Goal: Complete application form: Complete application form

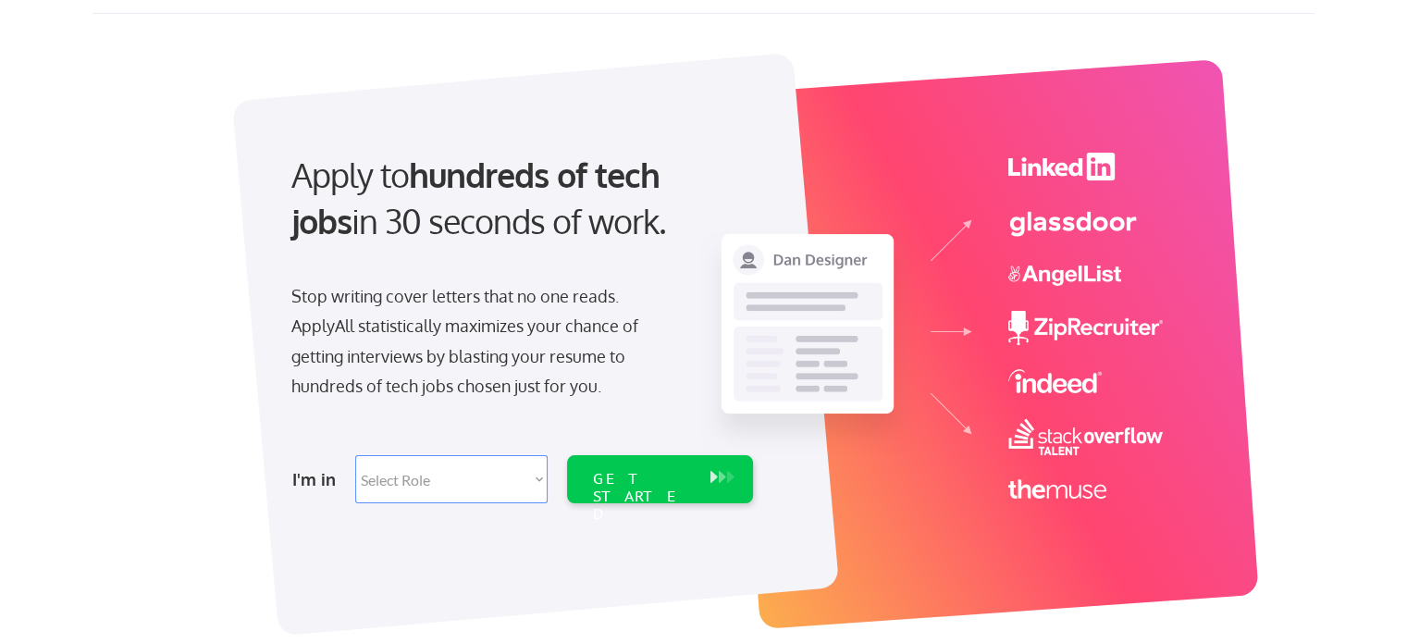
scroll to position [93, 0]
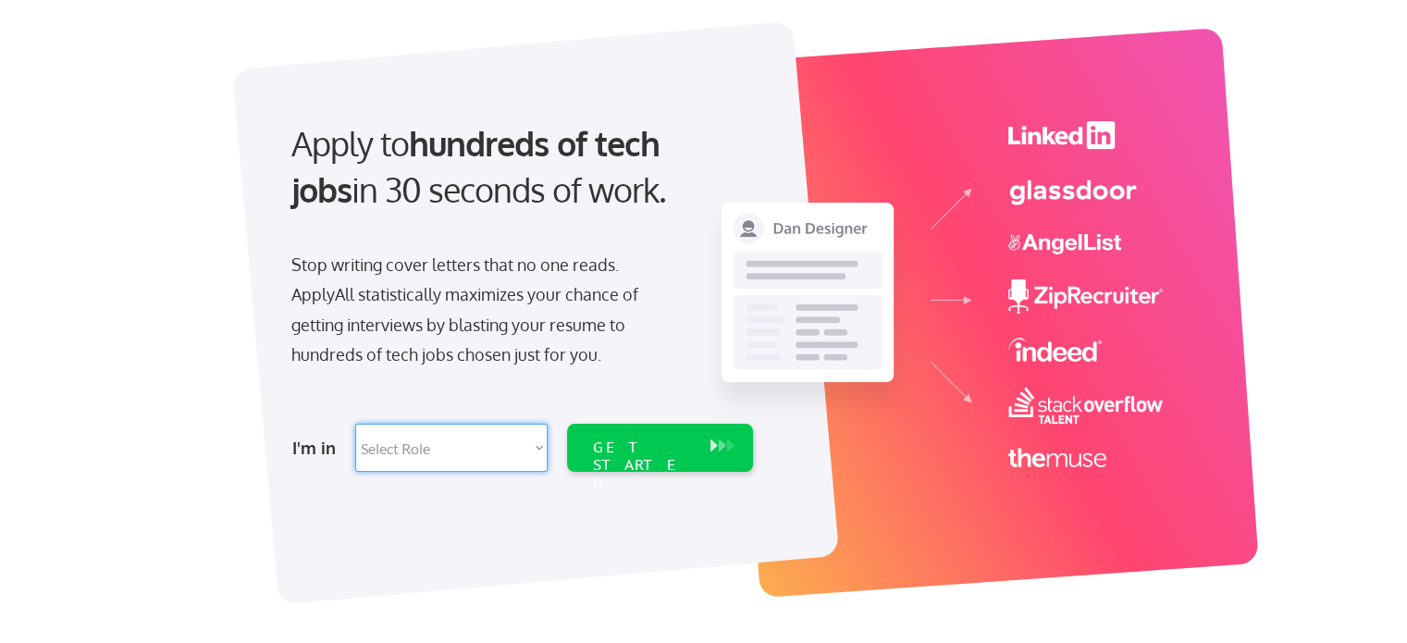
click at [525, 433] on select "Select Role Software Engineering Product Management Customer Success Sales UI/U…" at bounding box center [451, 448] width 192 height 48
select select ""sales0""
click at [355, 424] on select "Select Role Software Engineering Product Management Customer Success Sales UI/U…" at bounding box center [451, 448] width 192 height 48
select select ""sales0""
click at [651, 439] on div "GET STARTED" at bounding box center [642, 466] width 99 height 54
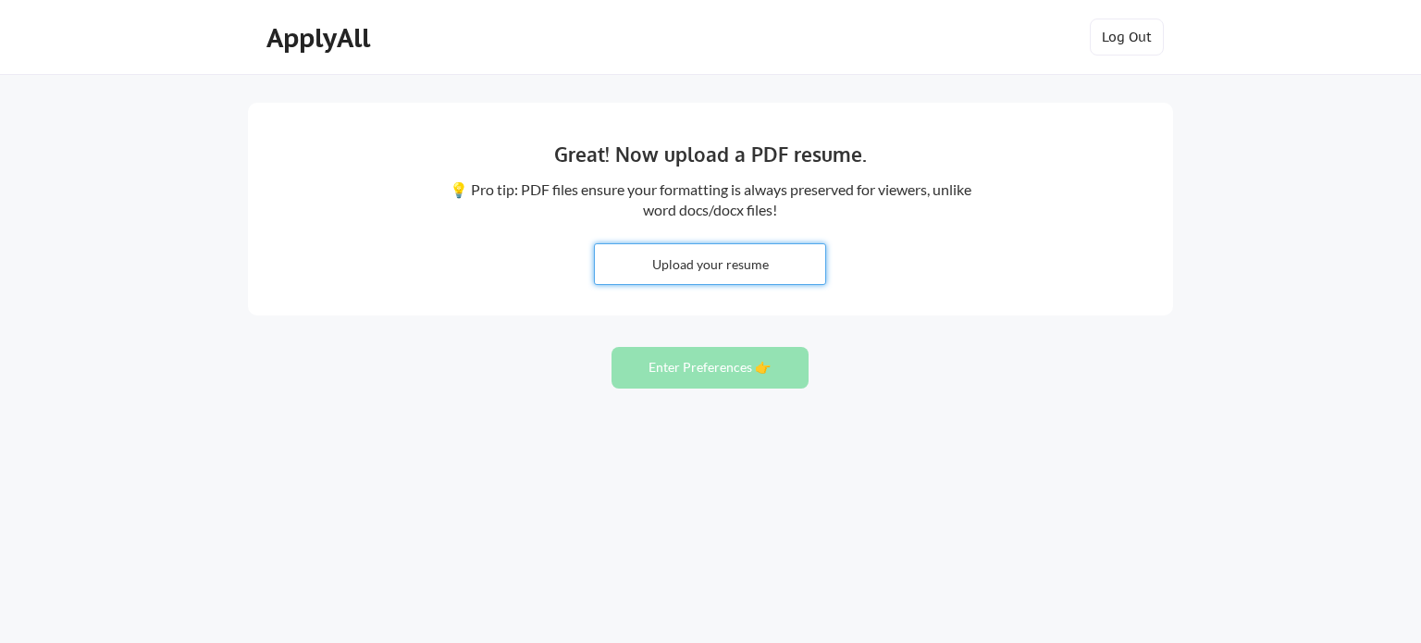
click at [711, 259] on input "file" at bounding box center [710, 264] width 230 height 40
type input "C:\fakepath\Shawn Spensley Resume 2025 v5.pdf"
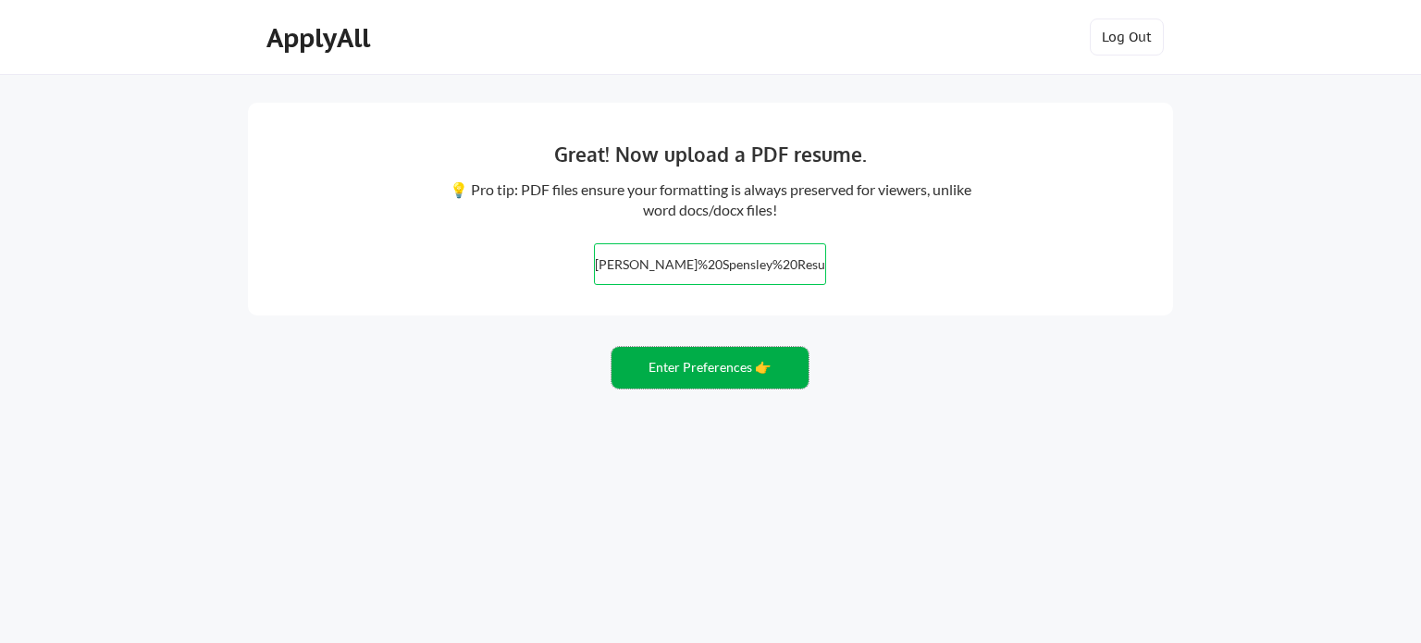
click at [749, 373] on button "Enter Preferences 👉" at bounding box center [710, 368] width 197 height 42
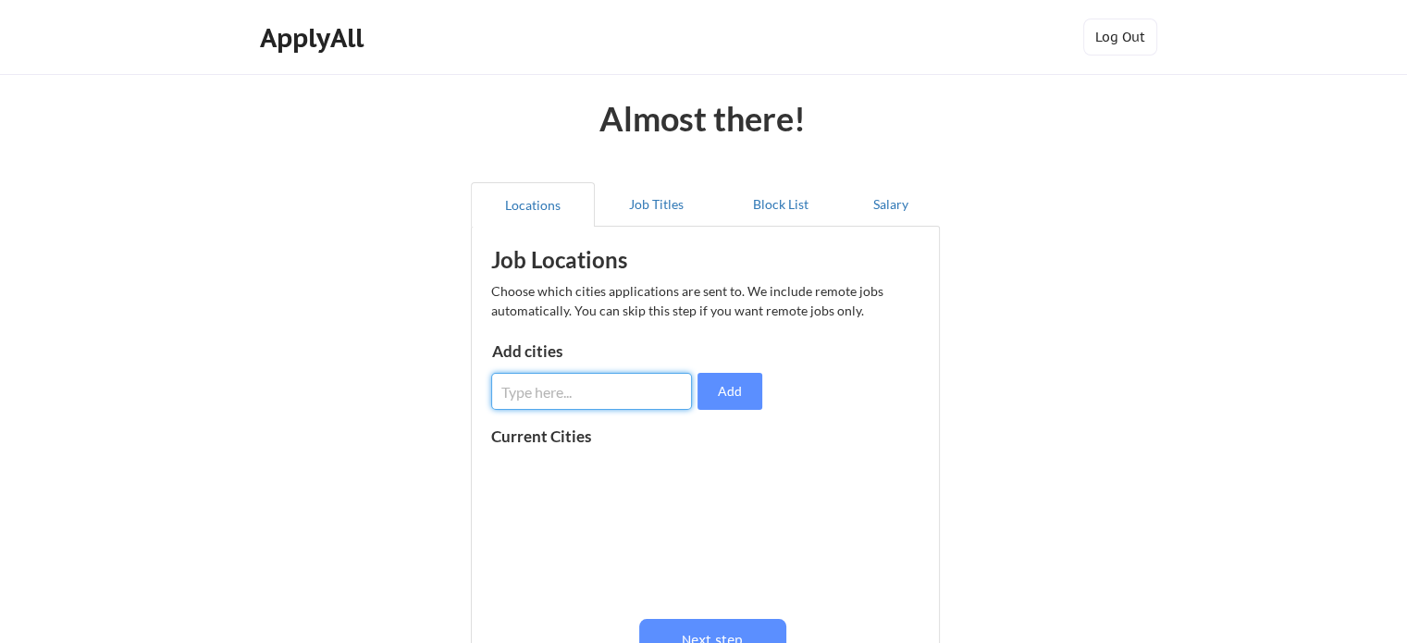
click at [599, 384] on input "input" at bounding box center [591, 391] width 201 height 37
type input "minneapolis"
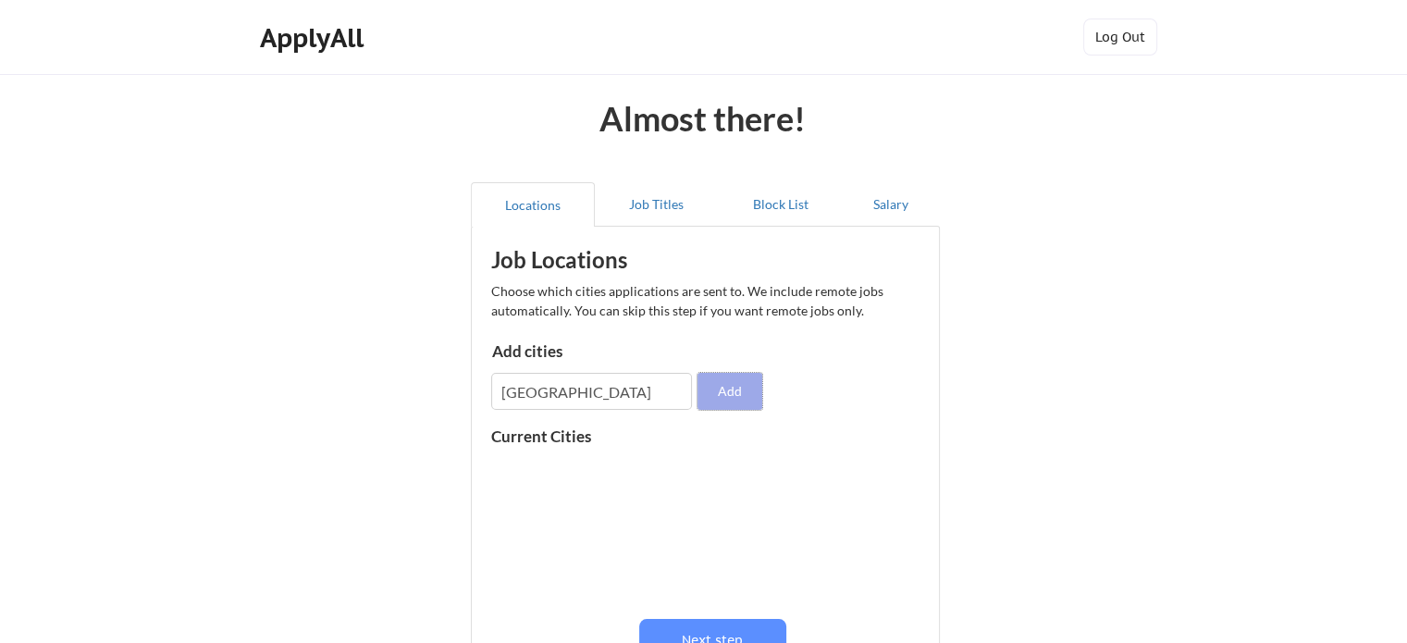
click at [741, 387] on button "Add" at bounding box center [730, 391] width 65 height 37
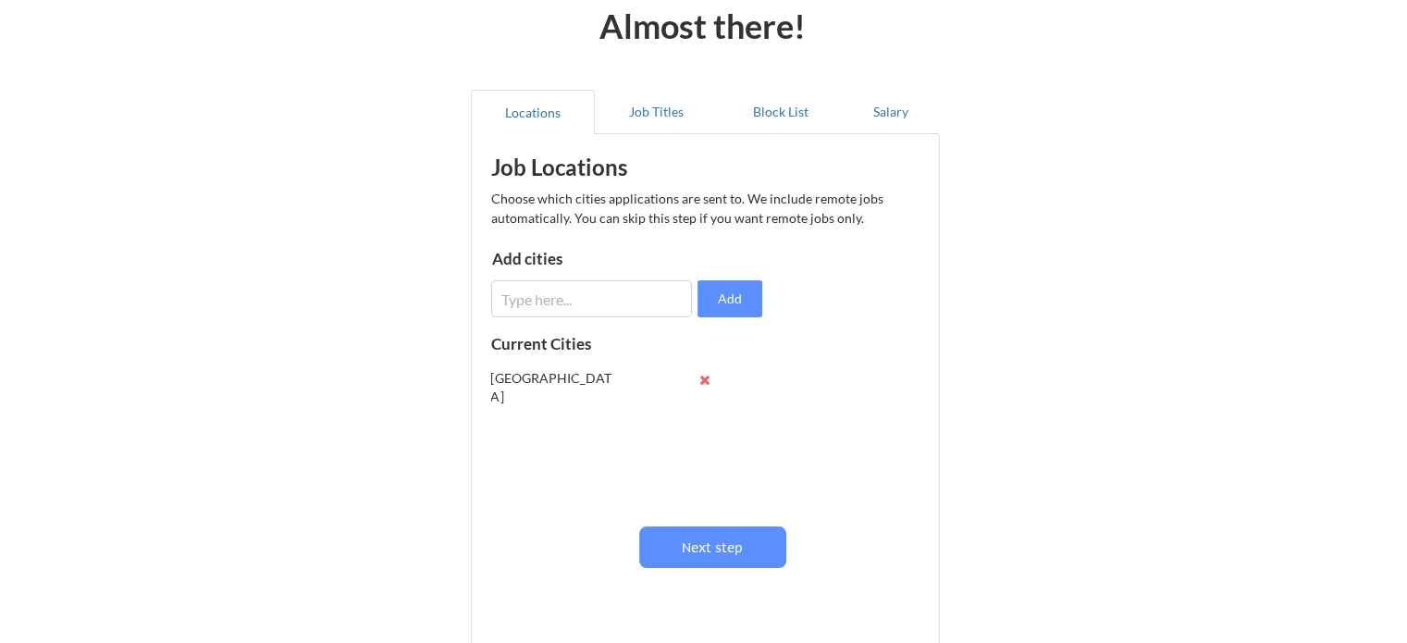
scroll to position [93, 0]
click at [651, 109] on button "Job Titles" at bounding box center [657, 112] width 124 height 44
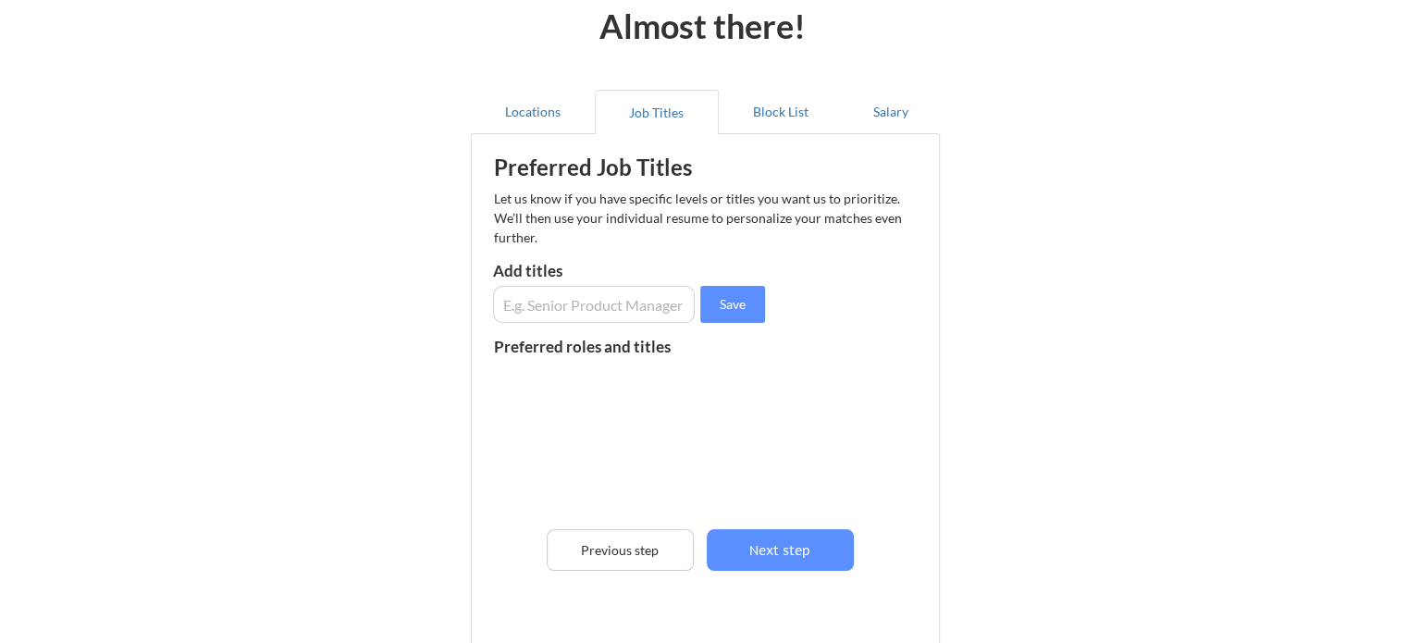
click at [574, 305] on input "input" at bounding box center [594, 304] width 202 height 37
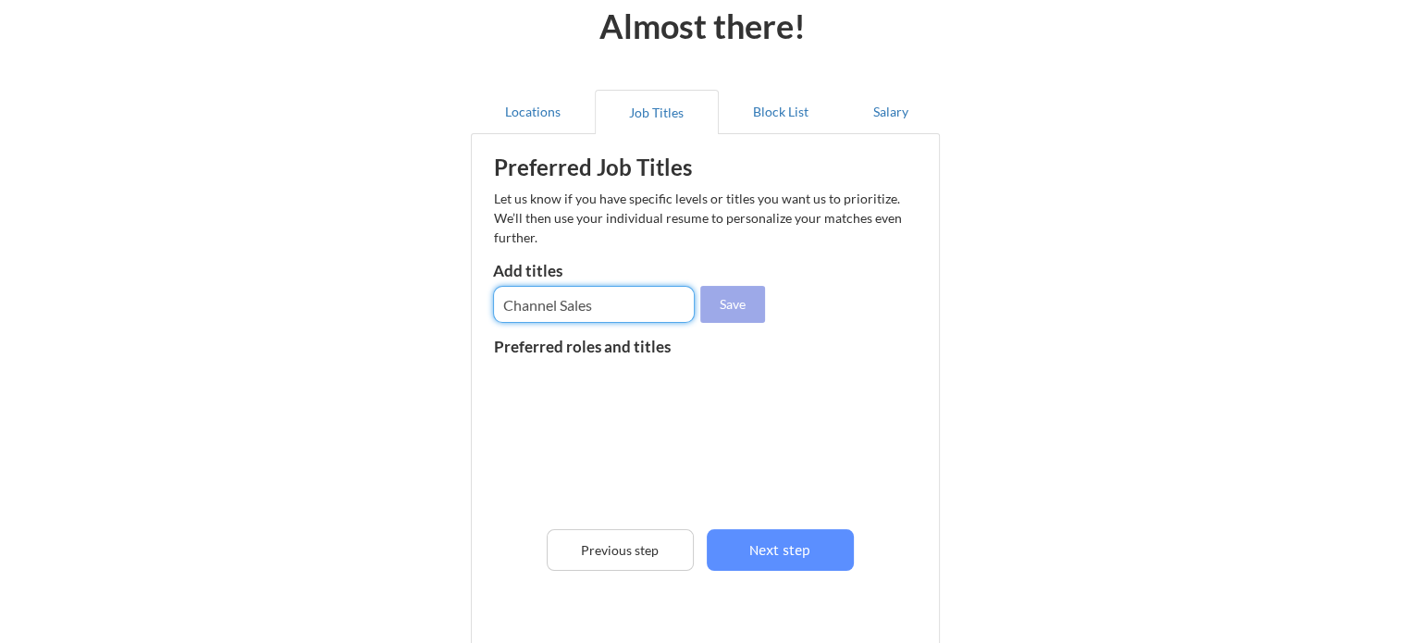
type input "Channel Sales"
click at [730, 304] on button "Save" at bounding box center [732, 304] width 65 height 37
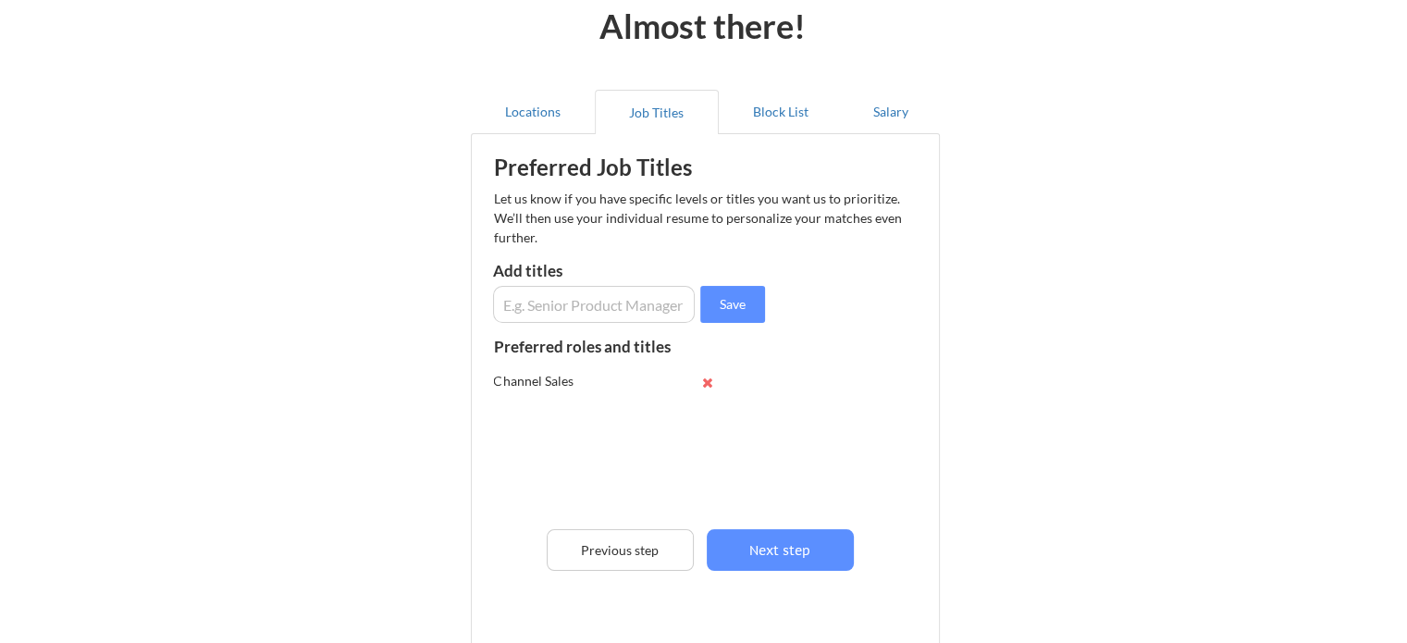
click at [621, 303] on input "input" at bounding box center [594, 304] width 202 height 37
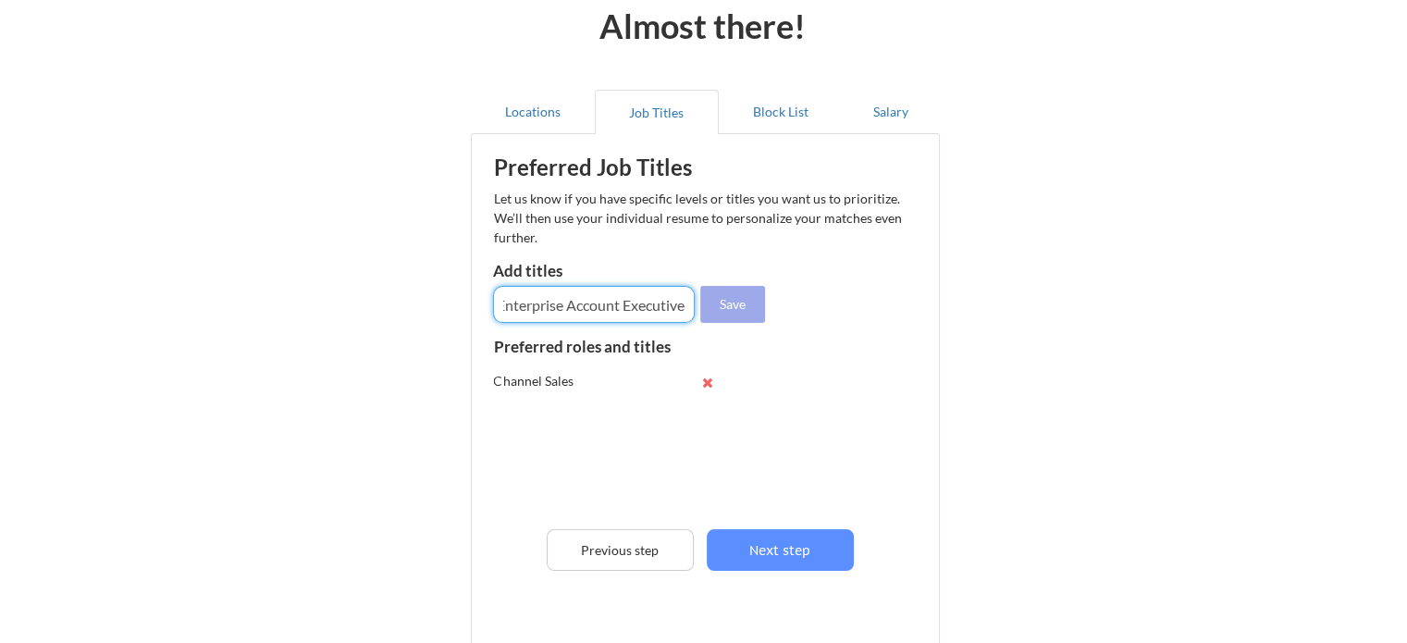
type input "Enterprise Account Executive"
click at [733, 303] on button "Save" at bounding box center [732, 304] width 65 height 37
click at [661, 299] on input "input" at bounding box center [594, 304] width 202 height 37
type input "P"
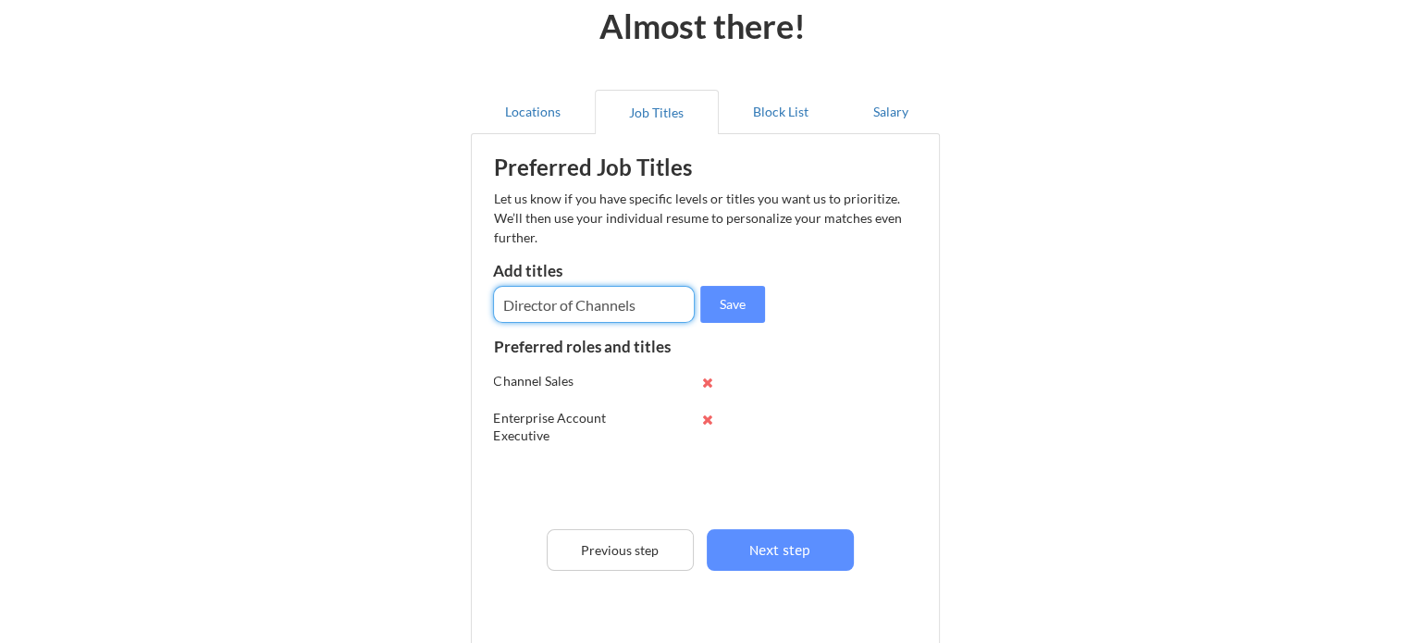
type input "Director of Channels"
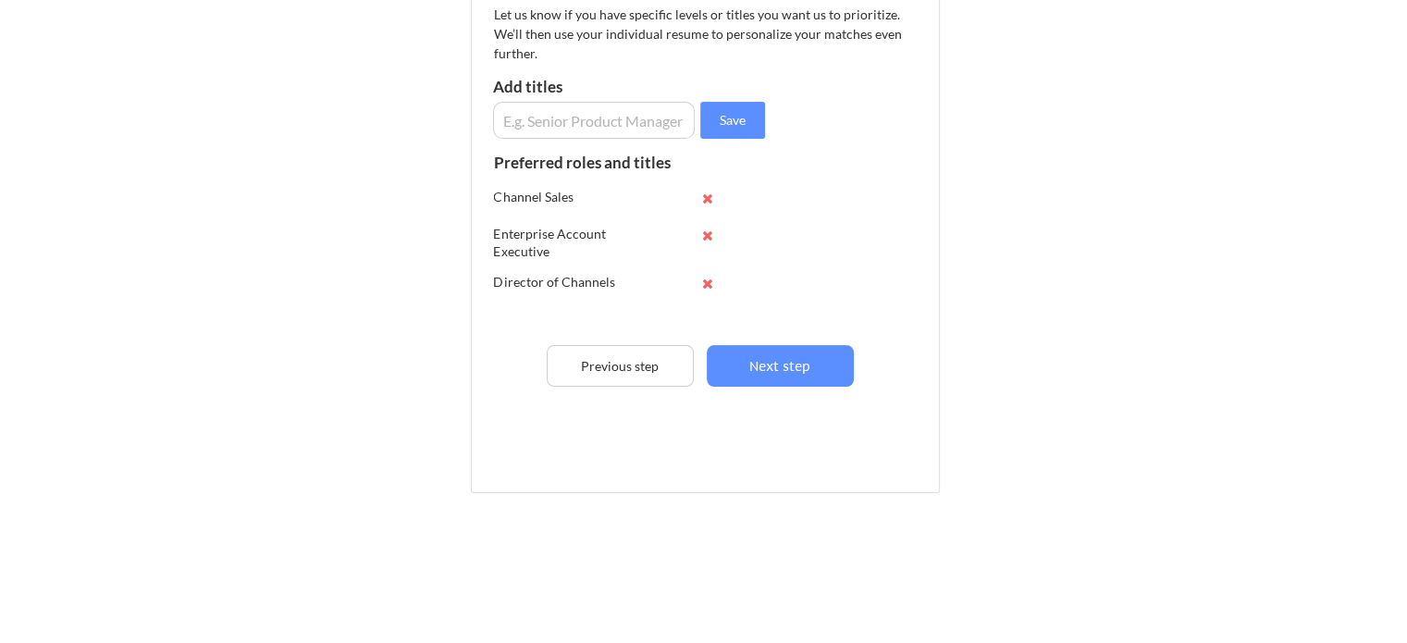
scroll to position [296, 0]
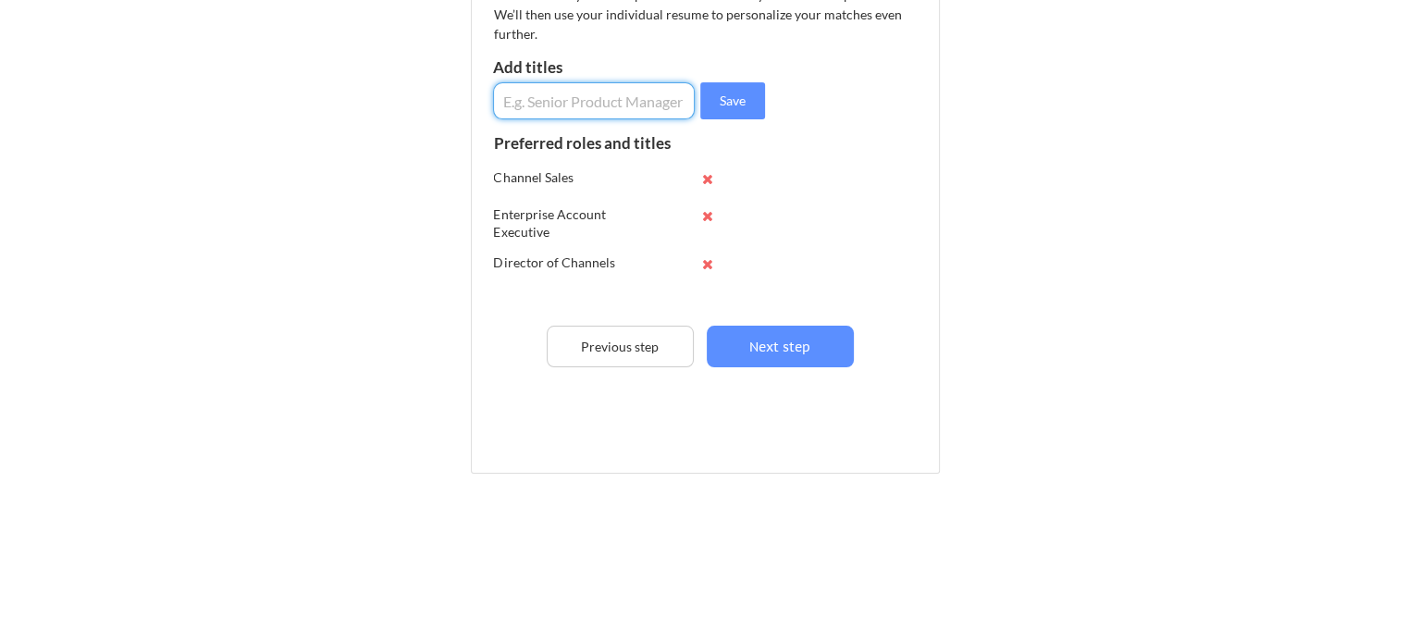
click at [657, 99] on input "input" at bounding box center [594, 100] width 202 height 37
type input "Director of Sales"
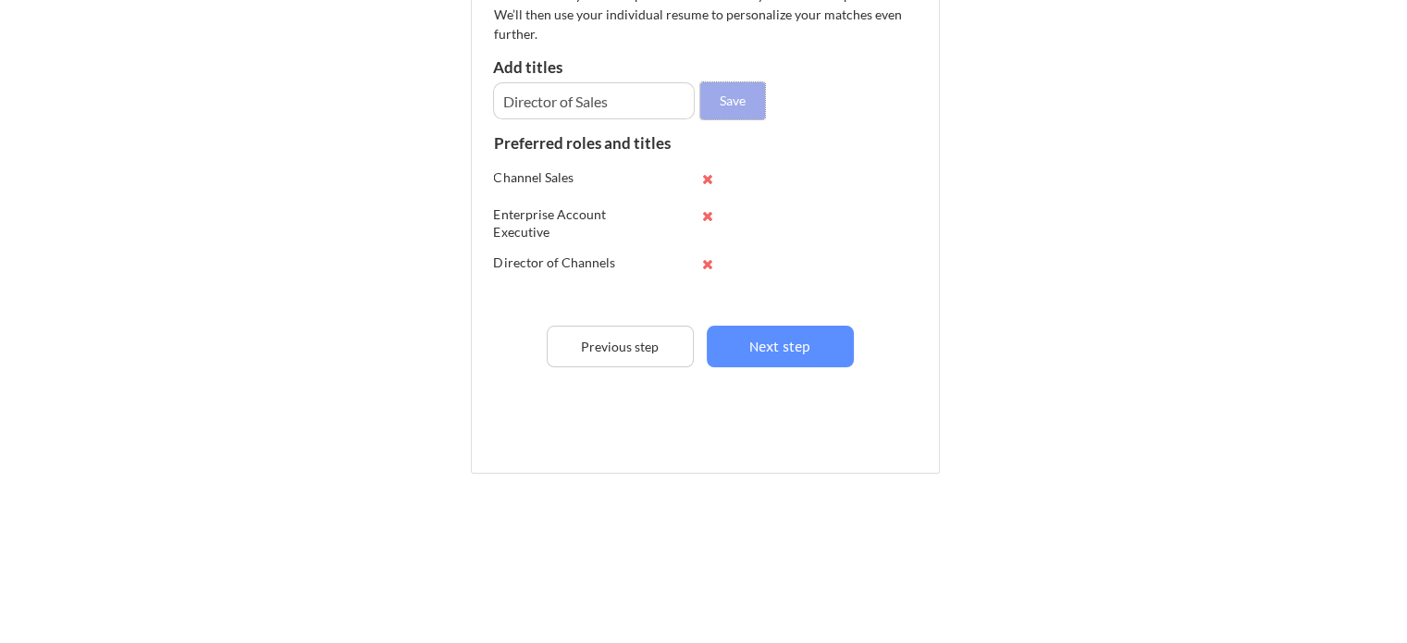
click at [742, 102] on button "Save" at bounding box center [732, 100] width 65 height 37
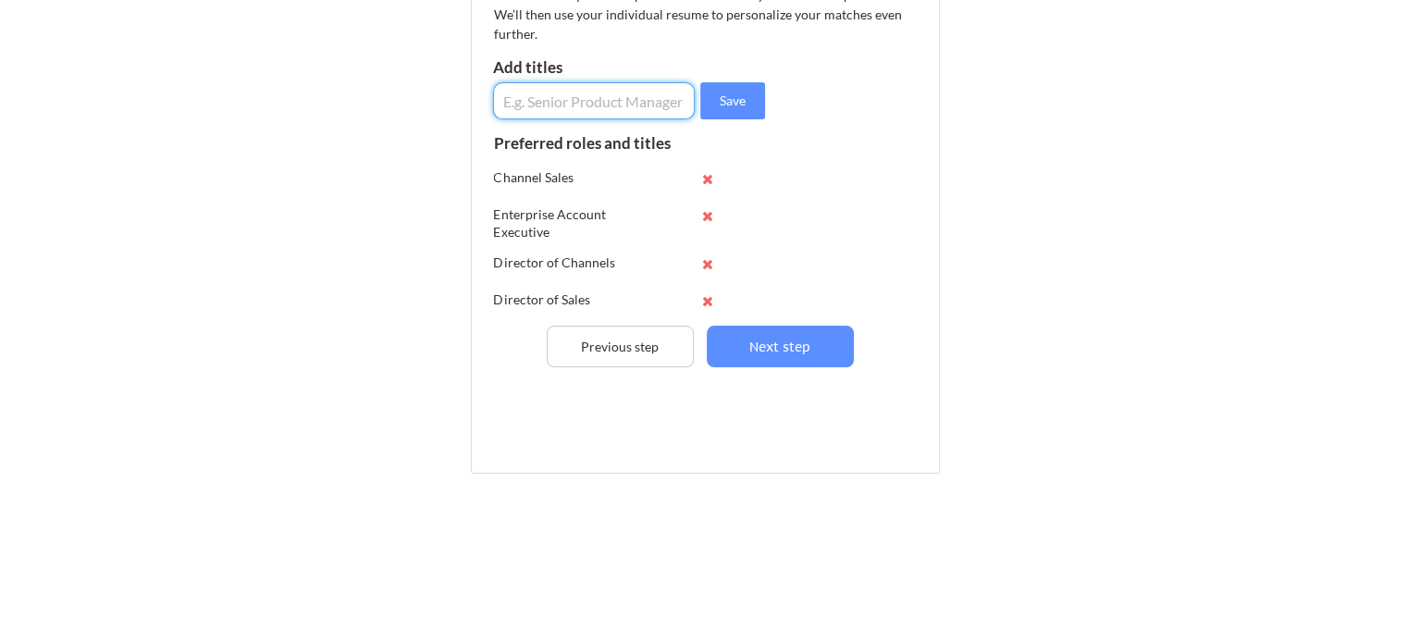
click at [612, 103] on input "input" at bounding box center [594, 100] width 202 height 37
type input "Senior Account Executive"
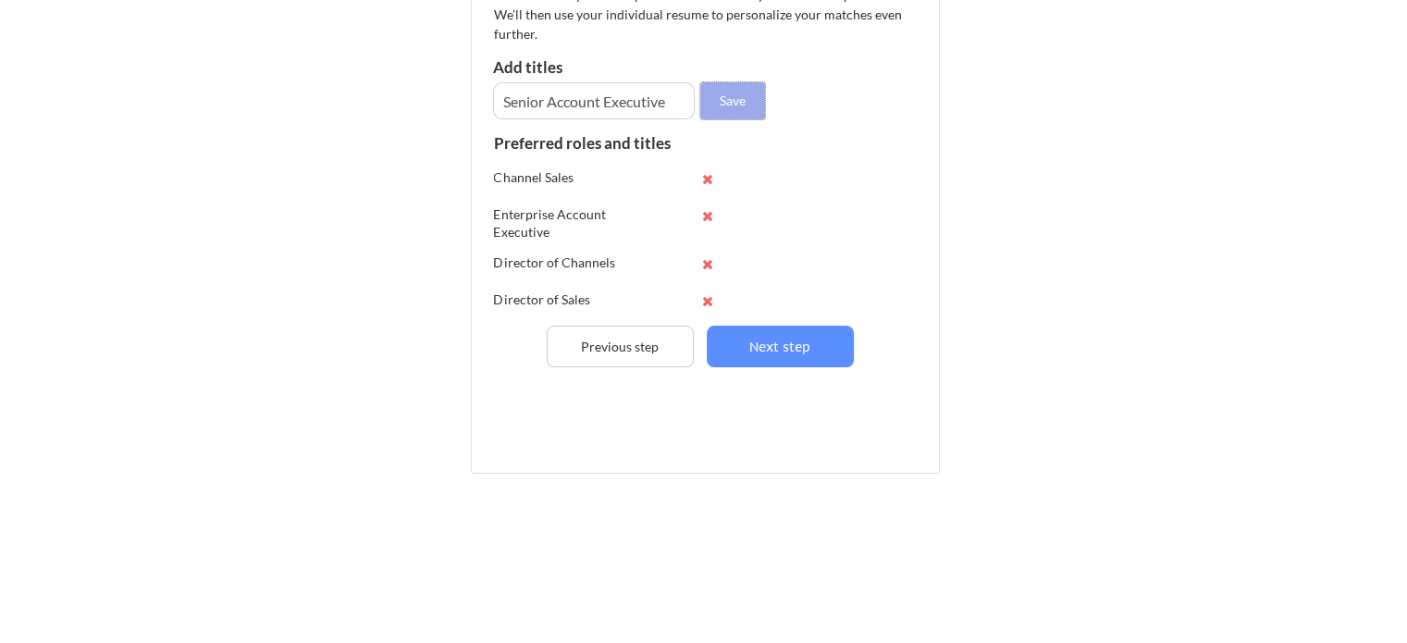
click at [724, 103] on button "Save" at bounding box center [732, 100] width 65 height 37
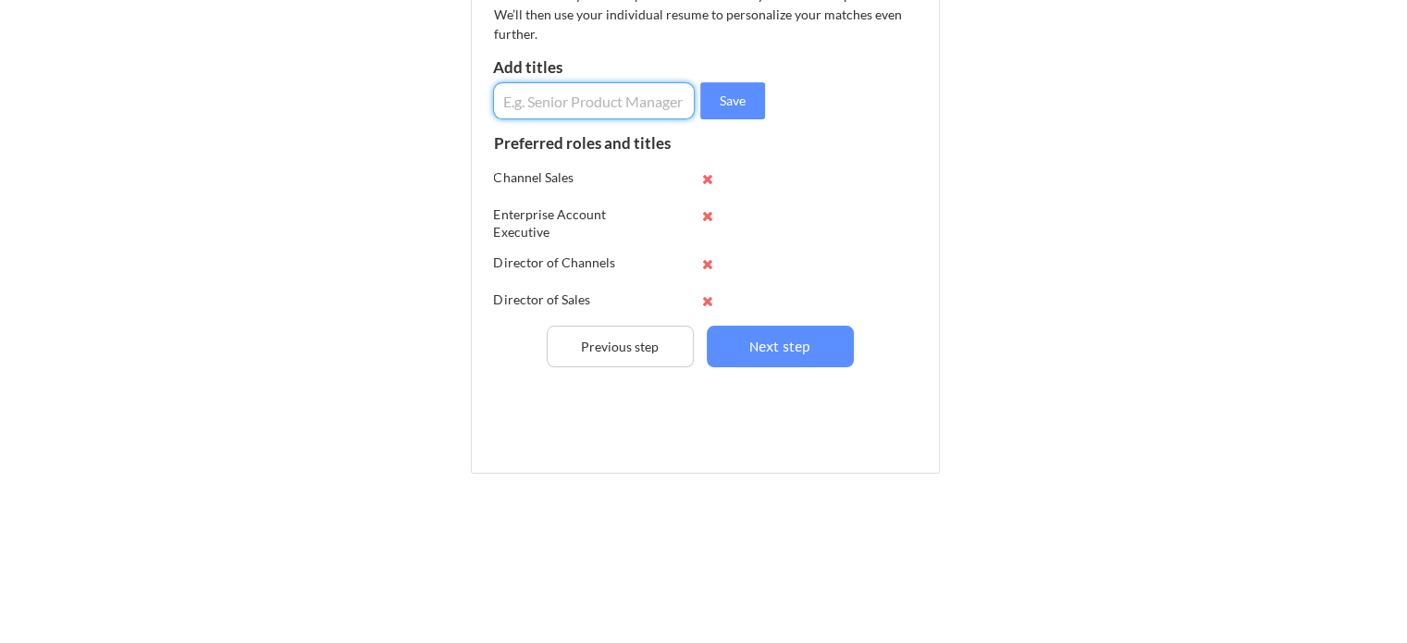
click at [599, 105] on input "input" at bounding box center [594, 100] width 202 height 37
type input "Partnerships"
click at [744, 99] on button "Save" at bounding box center [732, 100] width 65 height 37
click at [630, 101] on input "input" at bounding box center [594, 100] width 202 height 37
type input "Strategic Partnerships"
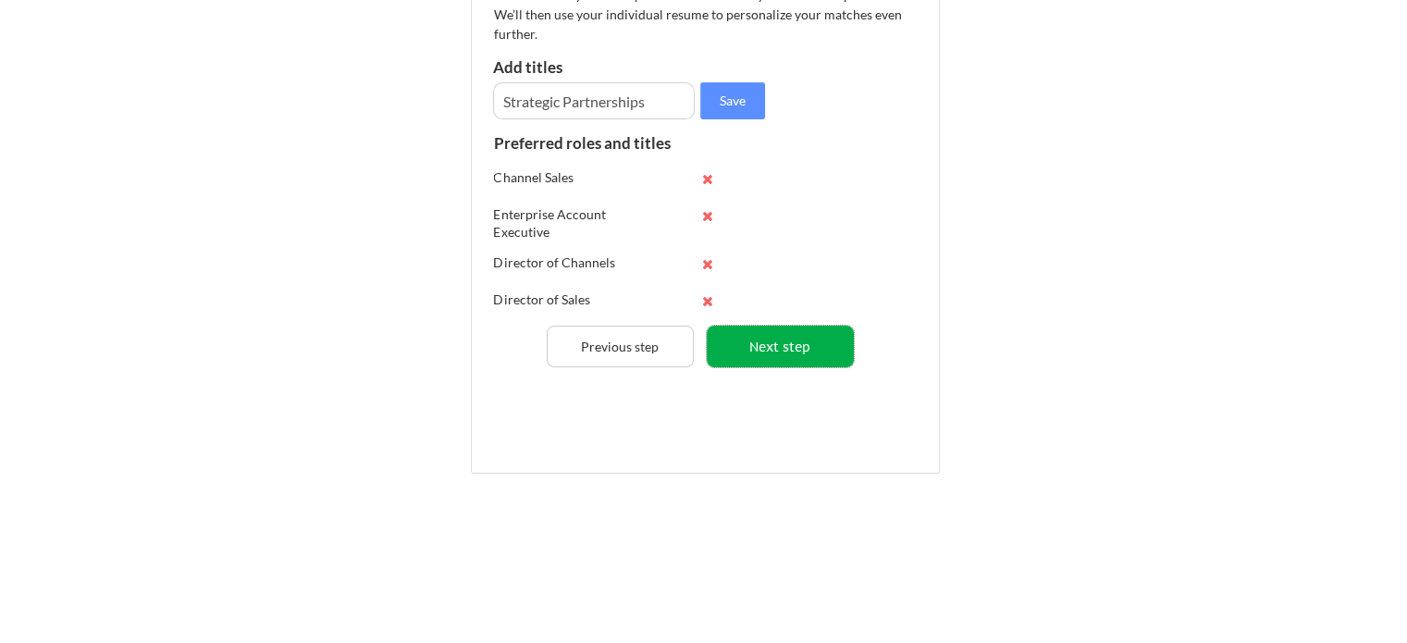
click at [781, 340] on button "Next step" at bounding box center [780, 347] width 147 height 42
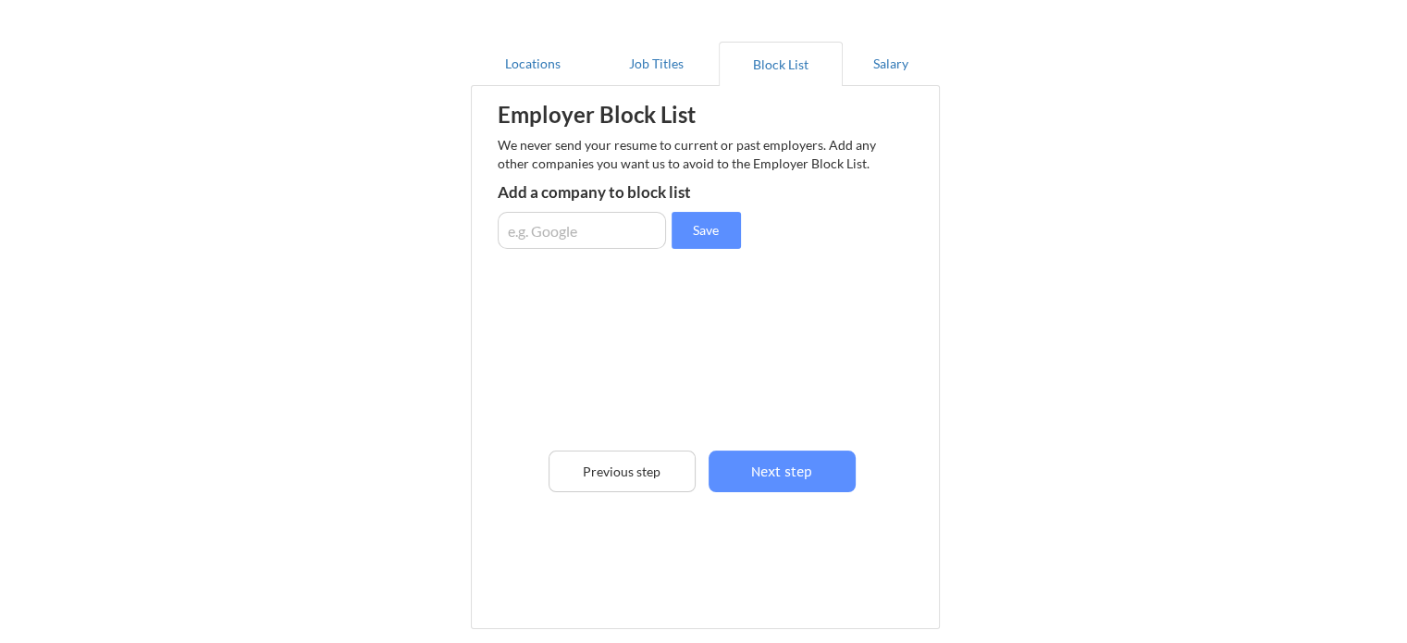
scroll to position [0, 0]
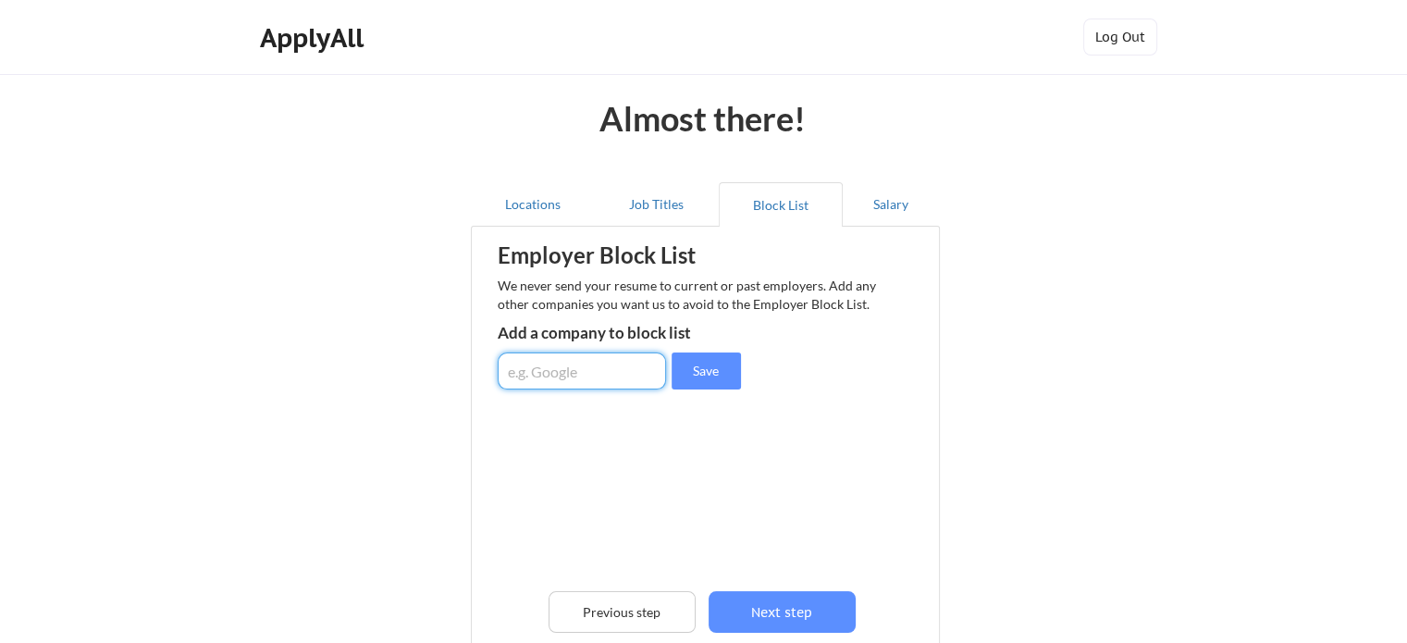
click at [593, 373] on input "input" at bounding box center [582, 370] width 168 height 37
type input "bloomerang"
click at [688, 370] on button "Save" at bounding box center [706, 370] width 69 height 37
click at [600, 375] on input "input" at bounding box center [582, 370] width 168 height 37
type input "zoom"
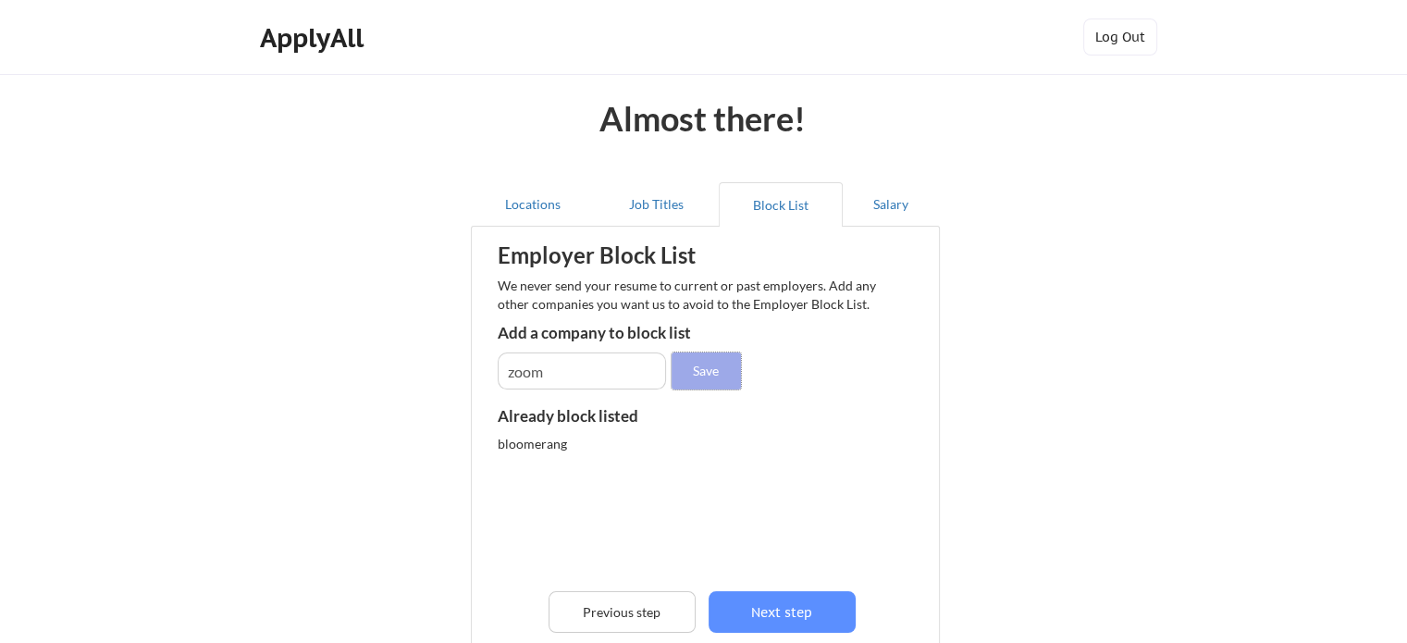
click at [713, 375] on button "Save" at bounding box center [706, 370] width 69 height 37
click at [599, 365] on input "input" at bounding box center [582, 370] width 168 height 37
type input "v"
type input "firstdue"
click at [722, 377] on button "Save" at bounding box center [706, 370] width 69 height 37
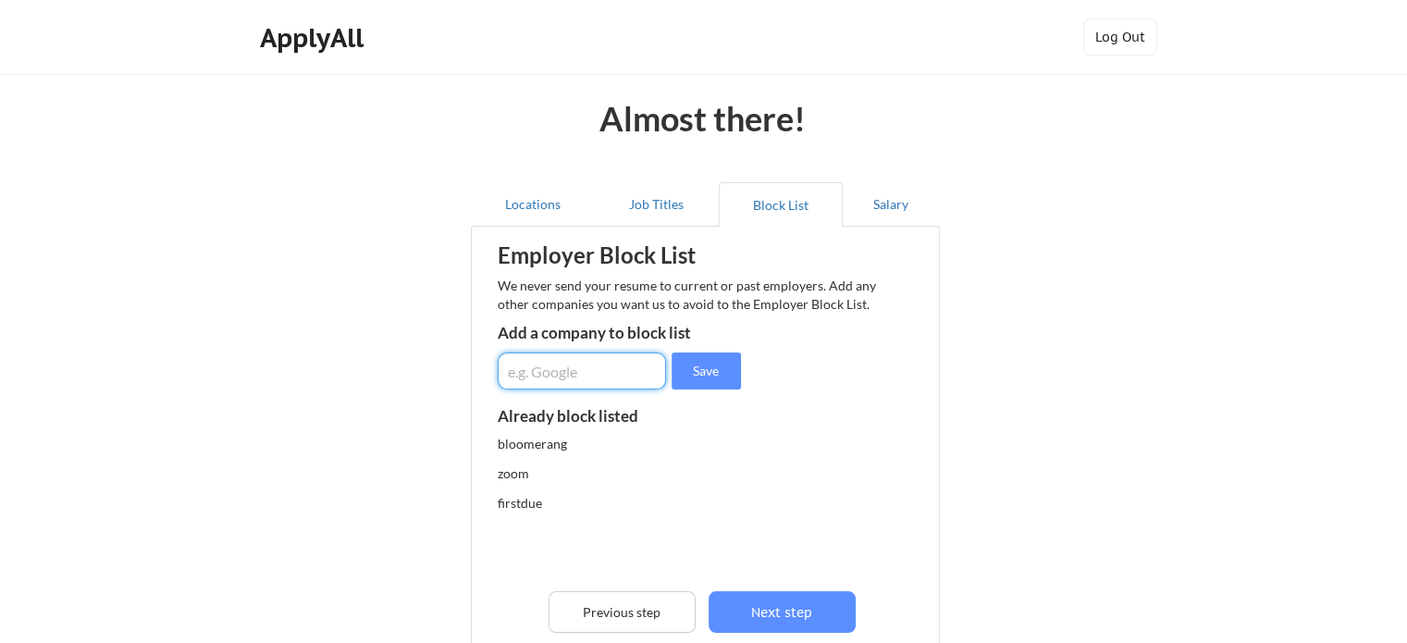
click at [607, 374] on input "input" at bounding box center [582, 370] width 168 height 37
type input "one10"
click at [711, 371] on button "Save" at bounding box center [706, 370] width 69 height 37
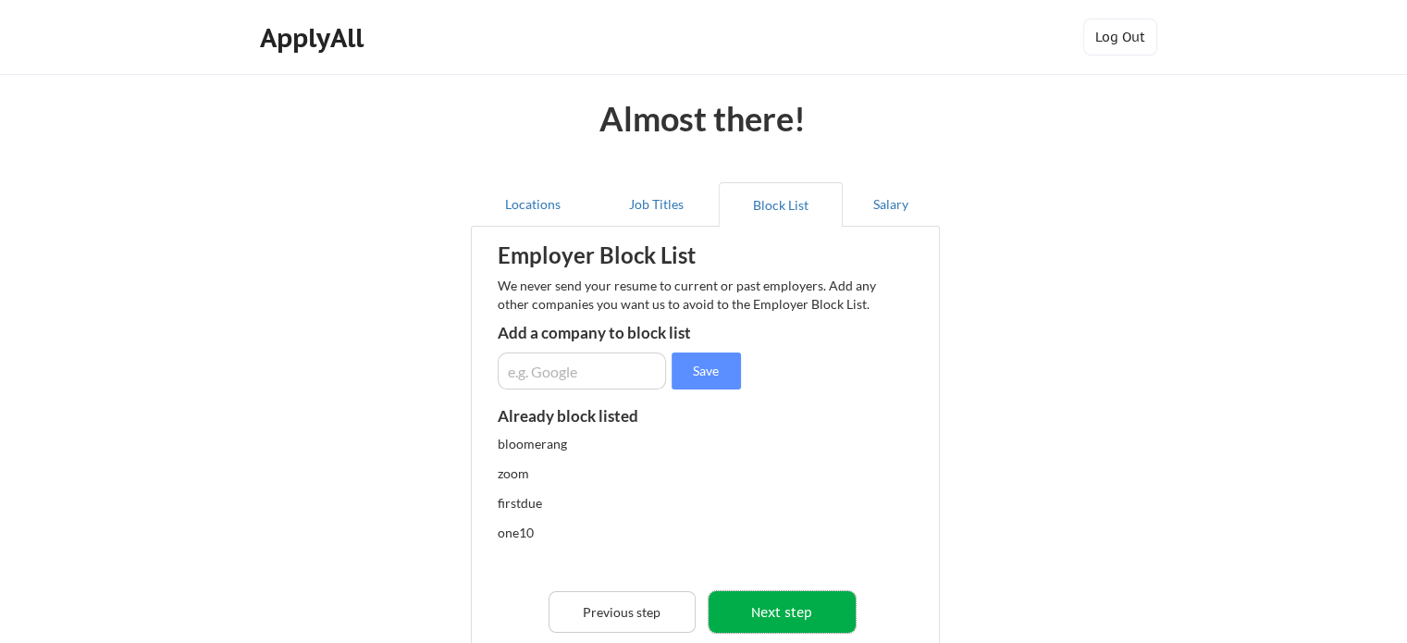
click at [812, 604] on button "Next step" at bounding box center [782, 612] width 147 height 42
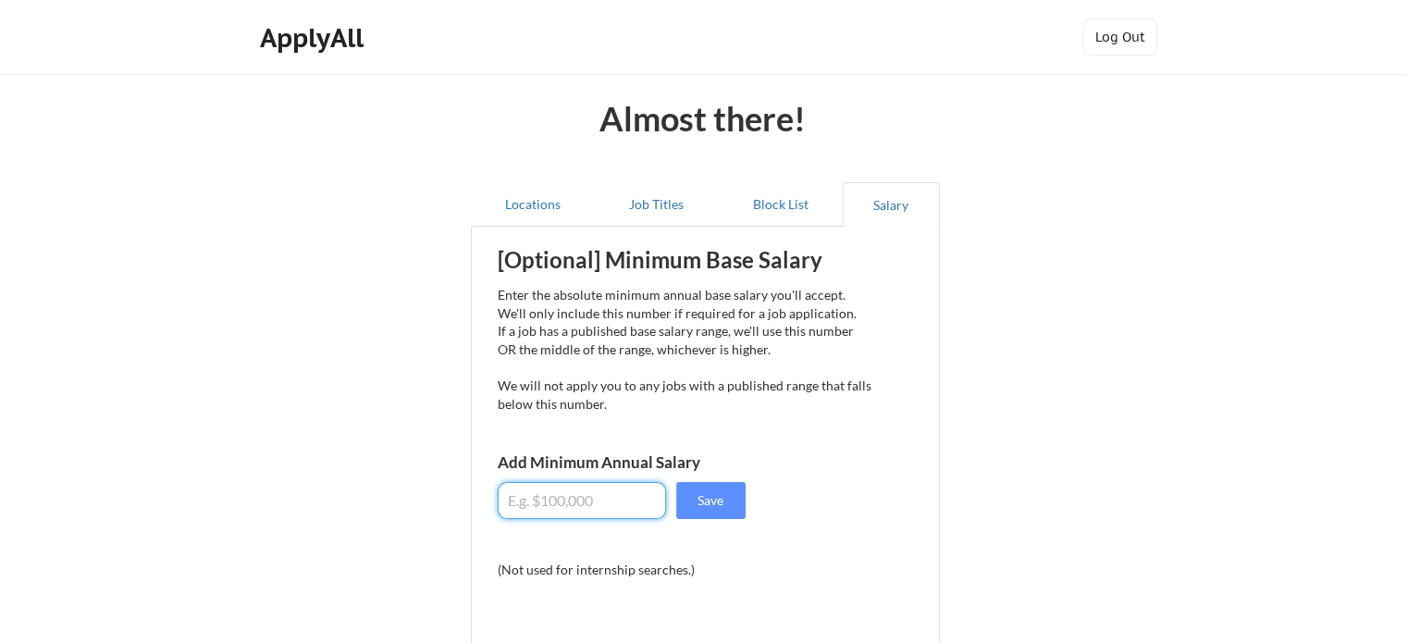
click at [587, 499] on input "input" at bounding box center [582, 500] width 168 height 37
type input "$120,000"
click at [726, 500] on button "Save" at bounding box center [710, 500] width 69 height 37
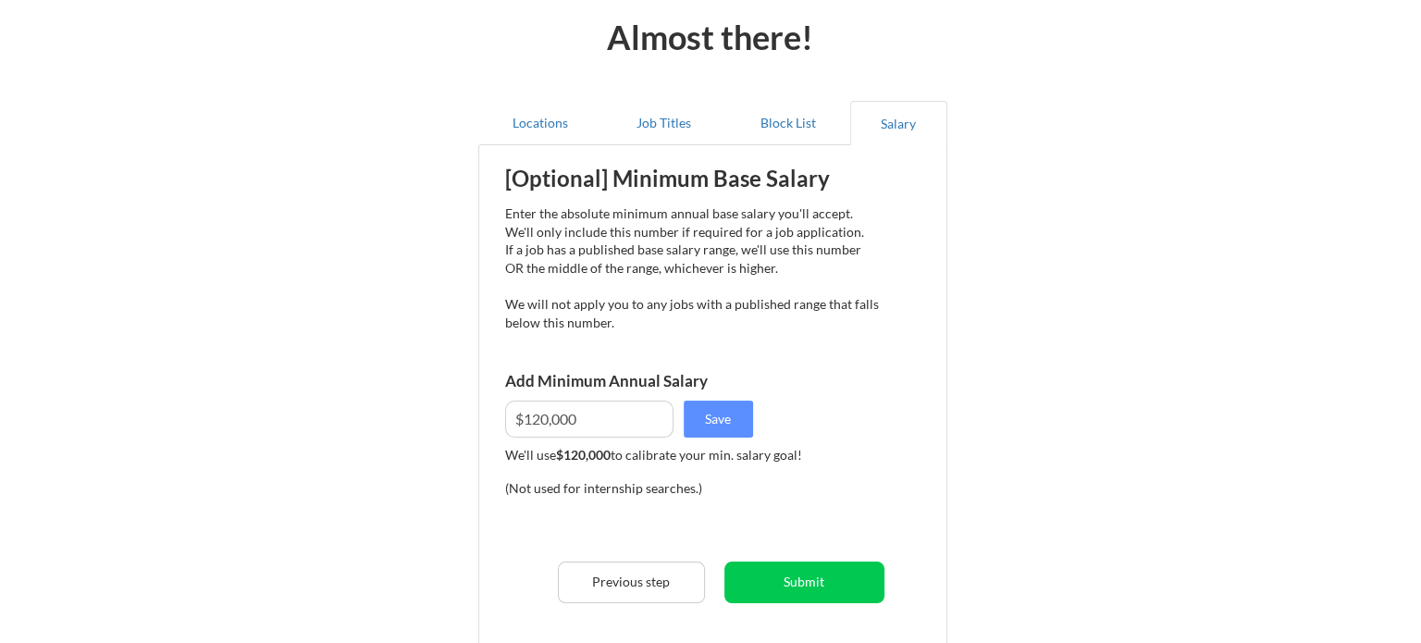
scroll to position [185, 0]
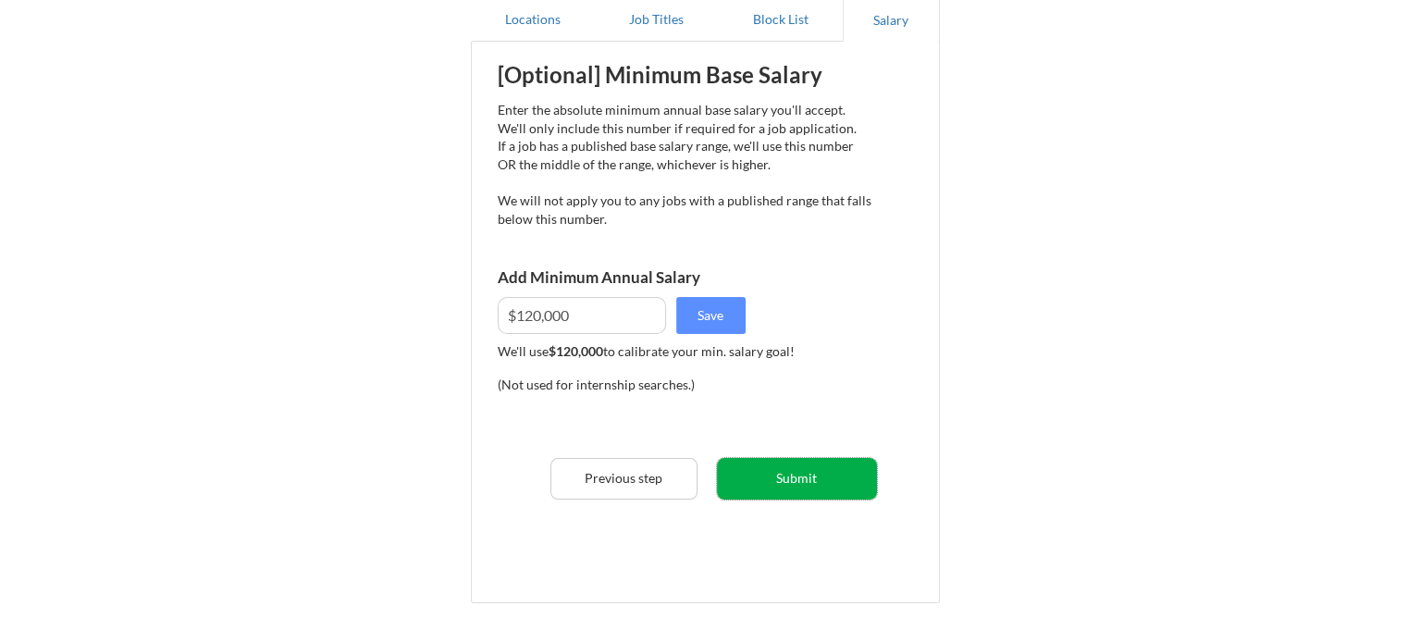
click at [806, 472] on button "Submit" at bounding box center [797, 479] width 160 height 42
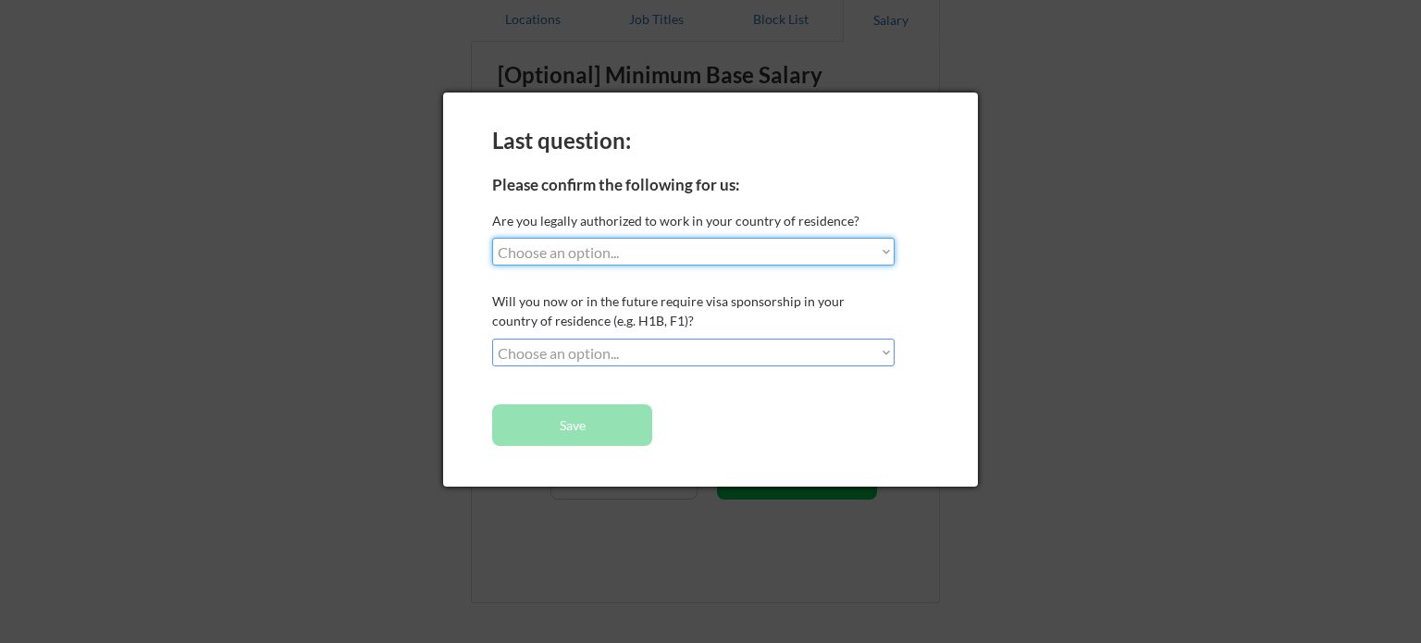
click at [794, 248] on select "Choose an option... Yes, I am a US Citizen Yes, I am a Canadian Citizen Yes, I …" at bounding box center [693, 252] width 402 height 28
select select ""yes__i_am_a_us_citizen""
click at [492, 238] on select "Choose an option... Yes, I am a US Citizen Yes, I am a Canadian Citizen Yes, I …" at bounding box center [693, 252] width 402 height 28
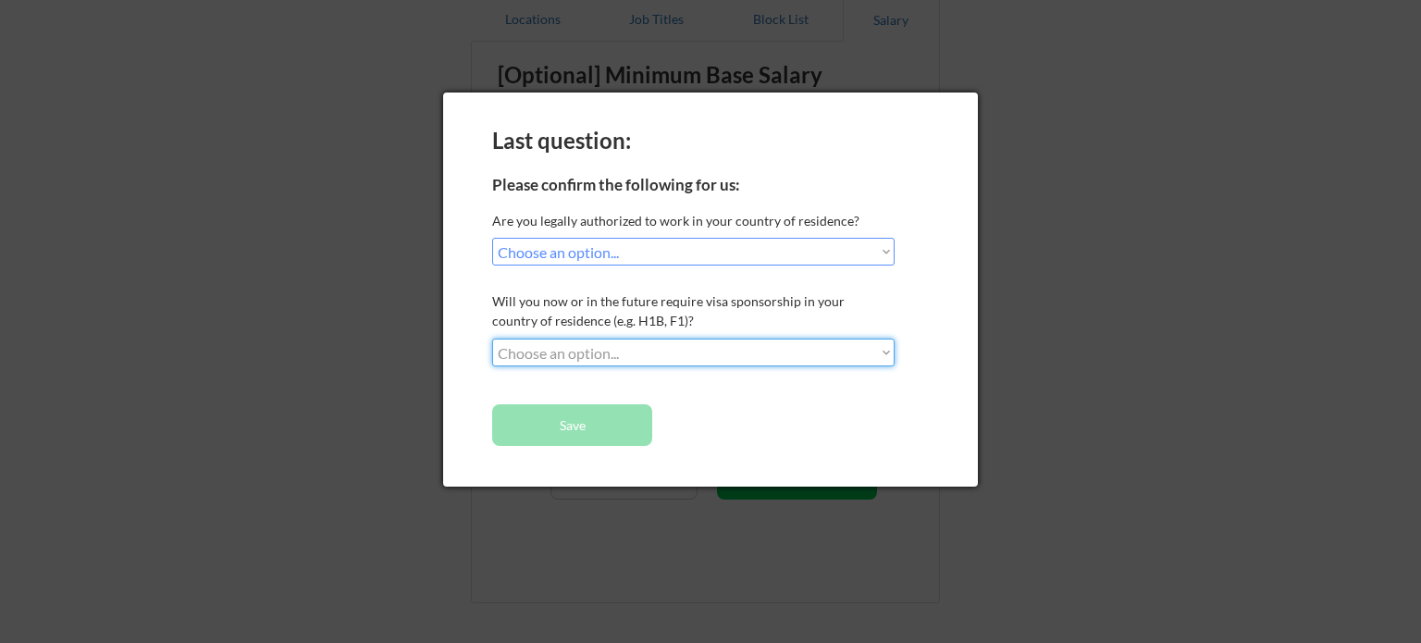
click at [684, 348] on select "Choose an option... No, I will not need sponsorship Yes, I will need sponsorship" at bounding box center [693, 353] width 402 height 28
select select ""no__i_will_not_need_sponsorship""
click at [492, 339] on select "Choose an option... No, I will not need sponsorship Yes, I will need sponsorship" at bounding box center [693, 353] width 402 height 28
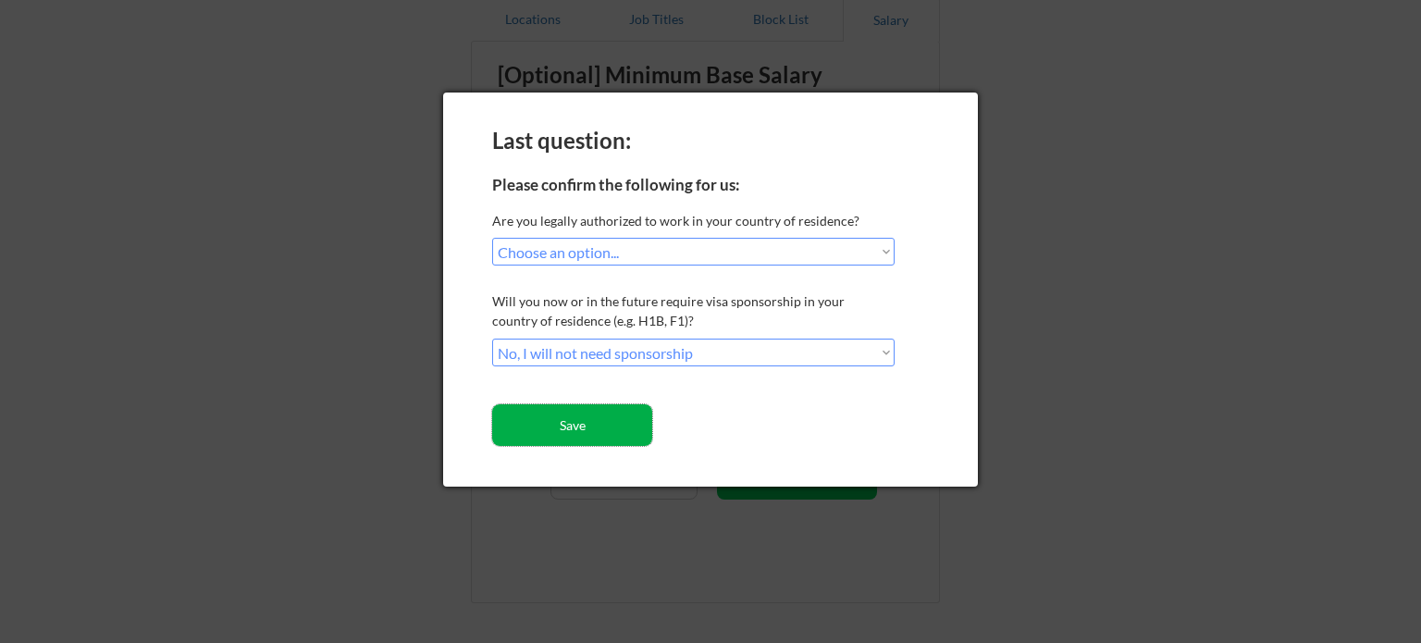
click at [586, 426] on button "Save" at bounding box center [572, 425] width 160 height 42
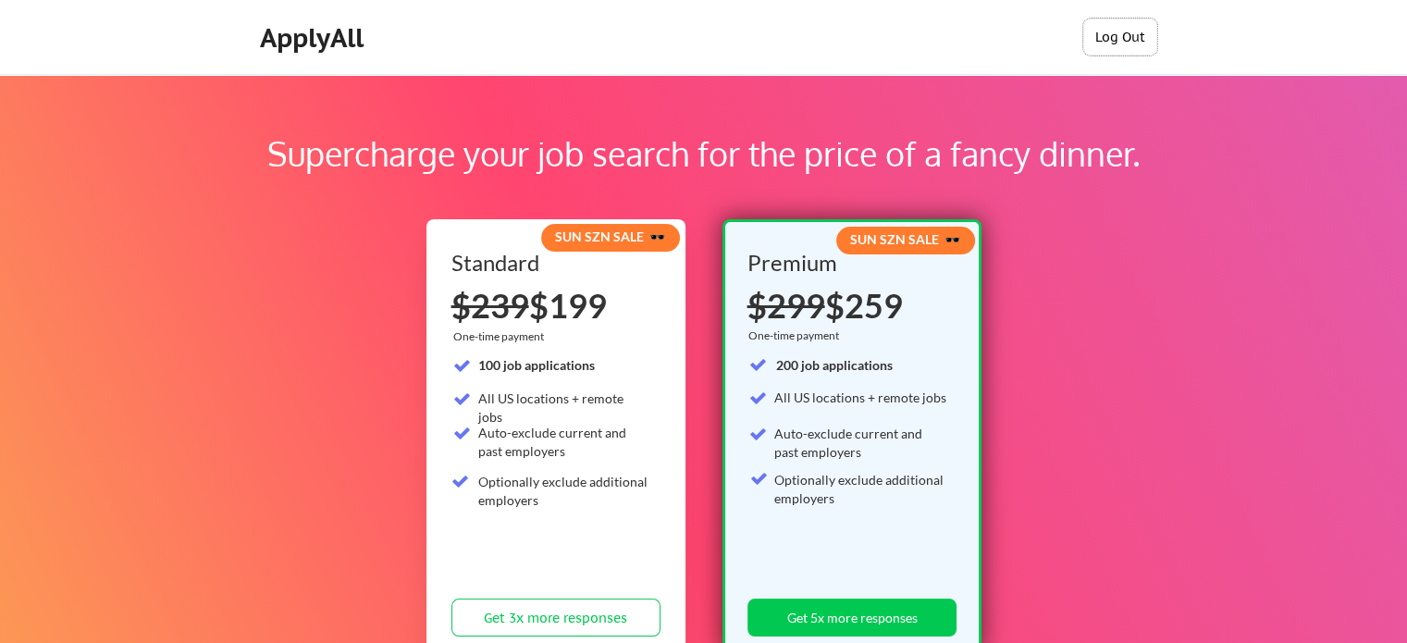
click at [1140, 29] on button "Log Out" at bounding box center [1120, 37] width 74 height 37
